Goal: Check status

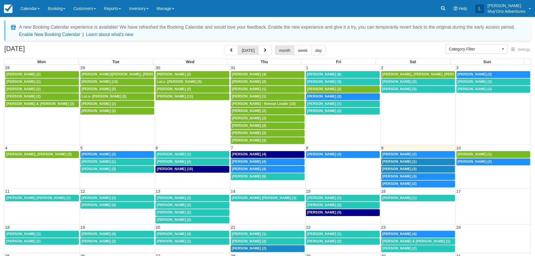
select select
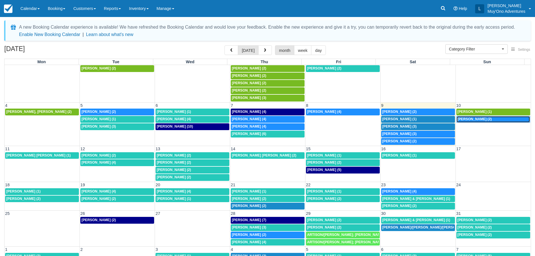
click at [480, 118] on span "[PERSON_NAME] (2)" at bounding box center [474, 119] width 34 height 4
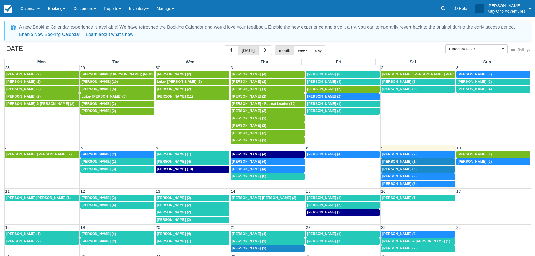
select select
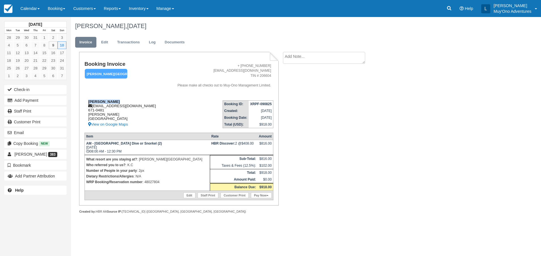
drag, startPoint x: 87, startPoint y: 102, endPoint x: 116, endPoint y: 102, distance: 28.6
click at [116, 102] on div "Frank Schmidt frontdesk@hopkinsbaybelize.com 671-0481 Hopkins Belize View on Go…" at bounding box center [125, 114] width 80 height 28
copy strong "Frank Schmidt"
